Goal: Book appointment/travel/reservation

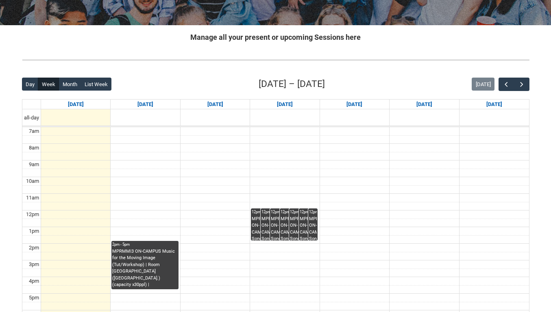
scroll to position [139, 0]
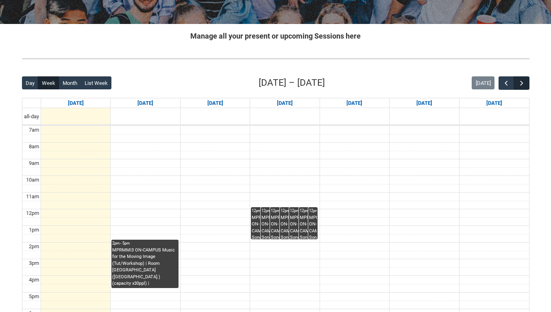
click at [524, 84] on span "button" at bounding box center [522, 83] width 8 height 8
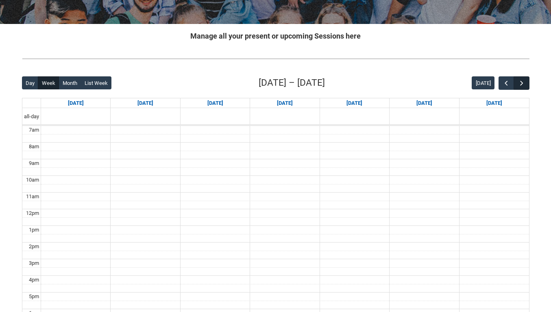
click at [524, 84] on span "button" at bounding box center [522, 83] width 8 height 8
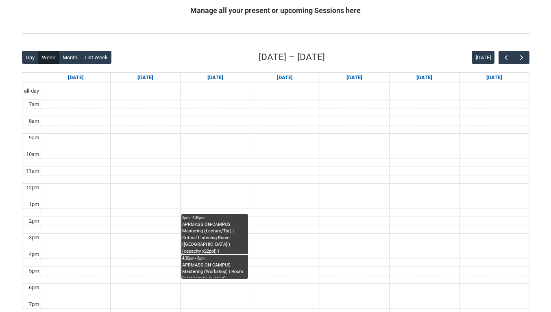
scroll to position [174, 0]
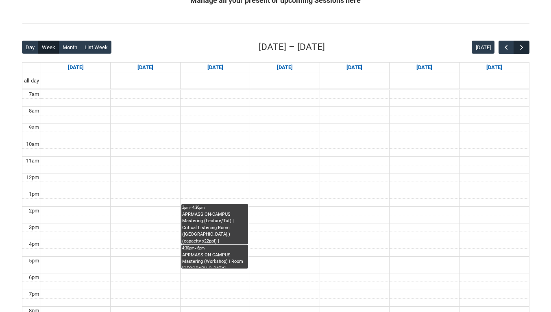
click at [520, 48] on span "button" at bounding box center [522, 48] width 8 height 8
click at [494, 48] on button "[DATE]" at bounding box center [483, 47] width 23 height 13
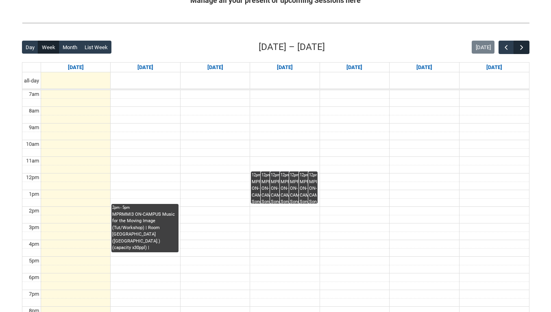
click at [521, 45] on span "button" at bounding box center [522, 48] width 8 height 8
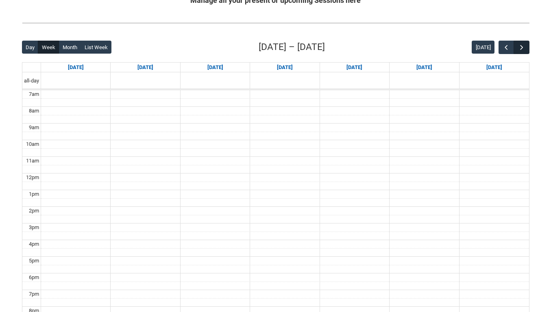
click at [521, 45] on span "button" at bounding box center [522, 48] width 8 height 8
click at [520, 45] on span "button" at bounding box center [522, 48] width 8 height 8
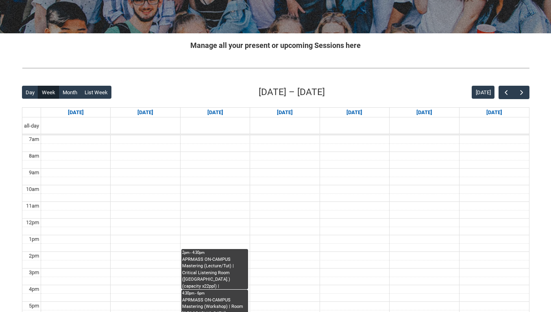
scroll to position [145, 0]
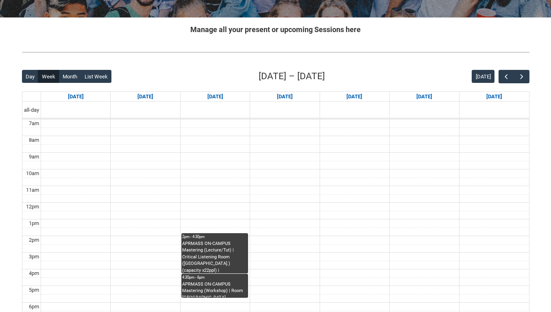
click at [237, 253] on div "APRMASS ON-CAMPUS Mastering (Lecture/Tut) | Critical Listening Room ([GEOGRAPHI…" at bounding box center [214, 257] width 65 height 33
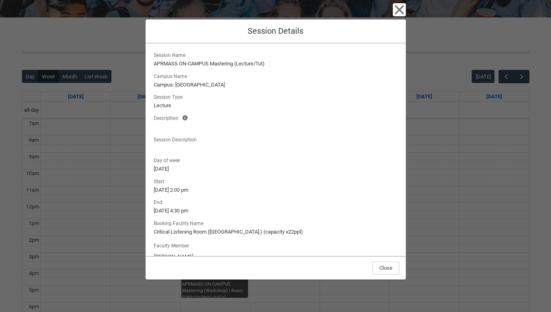
scroll to position [0, 0]
click at [397, 12] on icon "button" at bounding box center [398, 9] width 9 height 9
